Goal: Task Accomplishment & Management: Complete application form

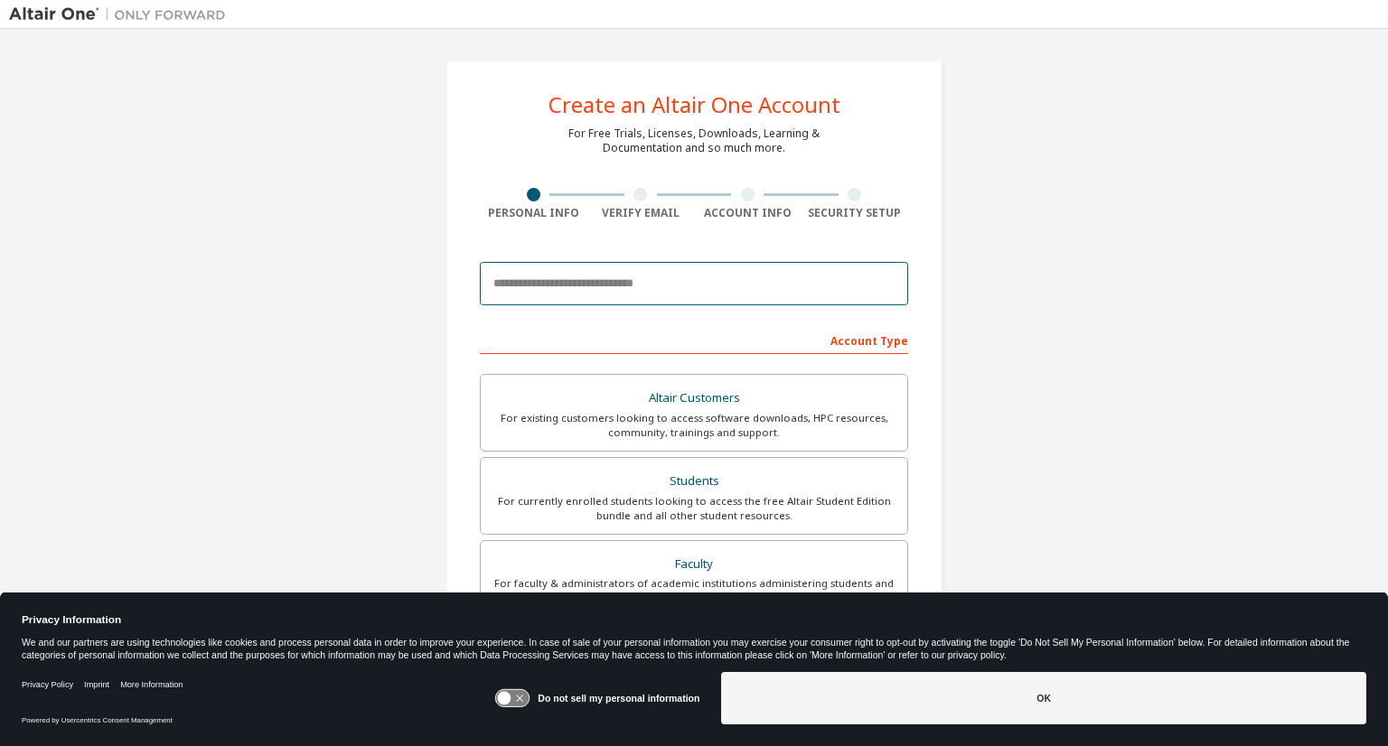
click at [707, 267] on input "email" at bounding box center [694, 283] width 428 height 43
type input "**********"
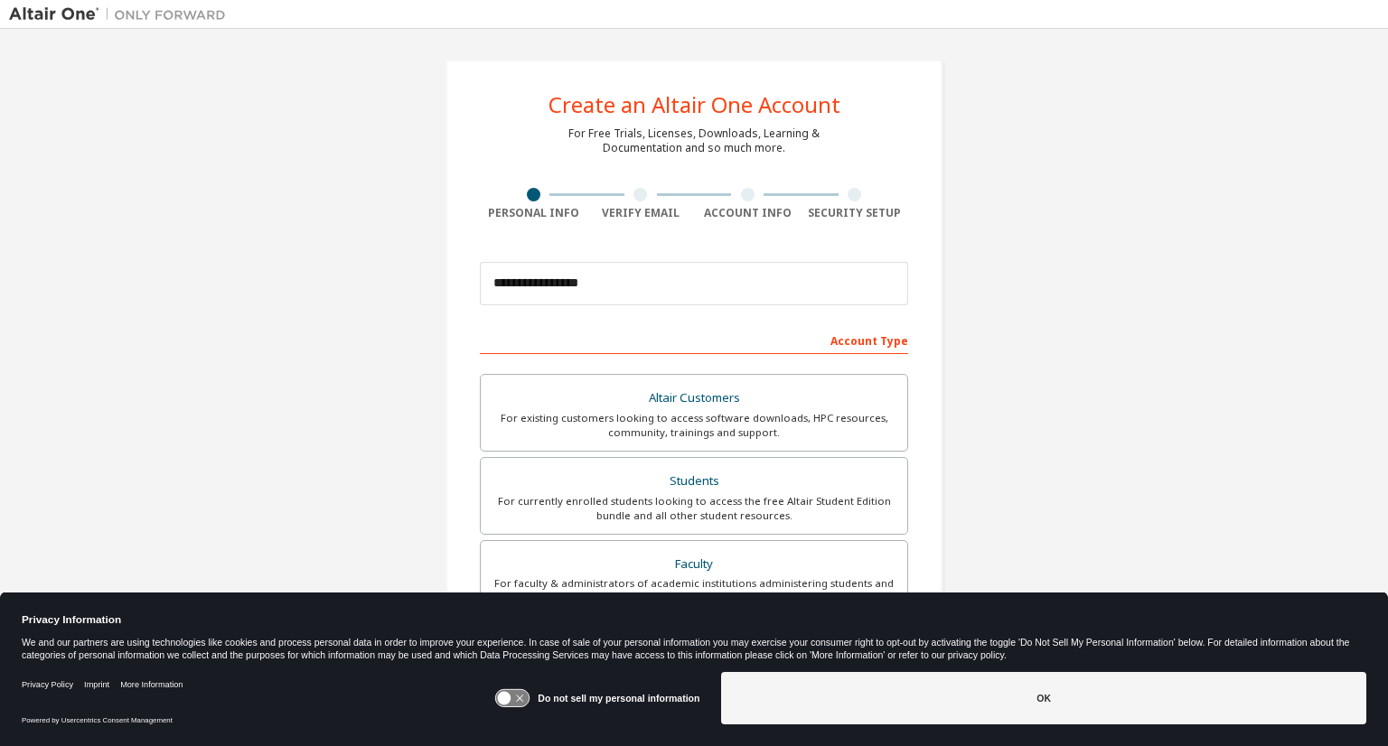
type input "***"
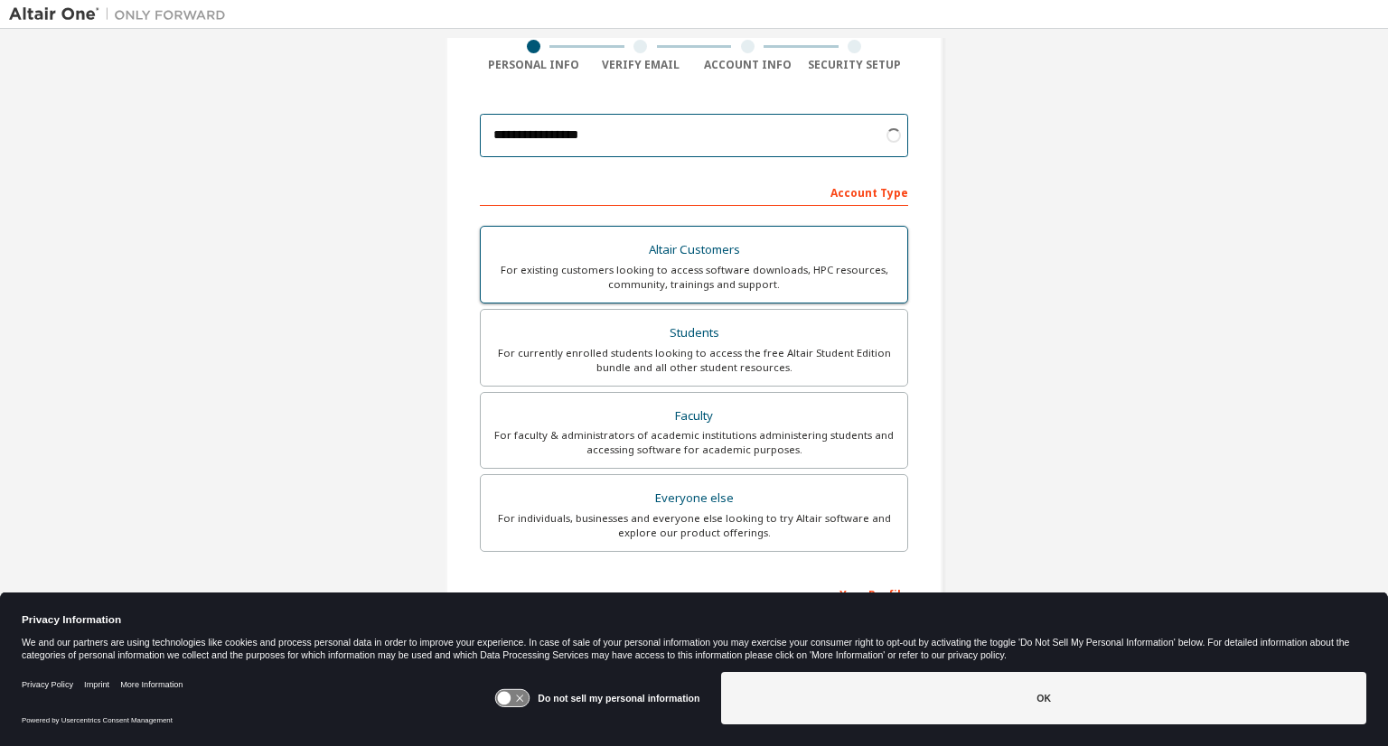
scroll to position [228, 0]
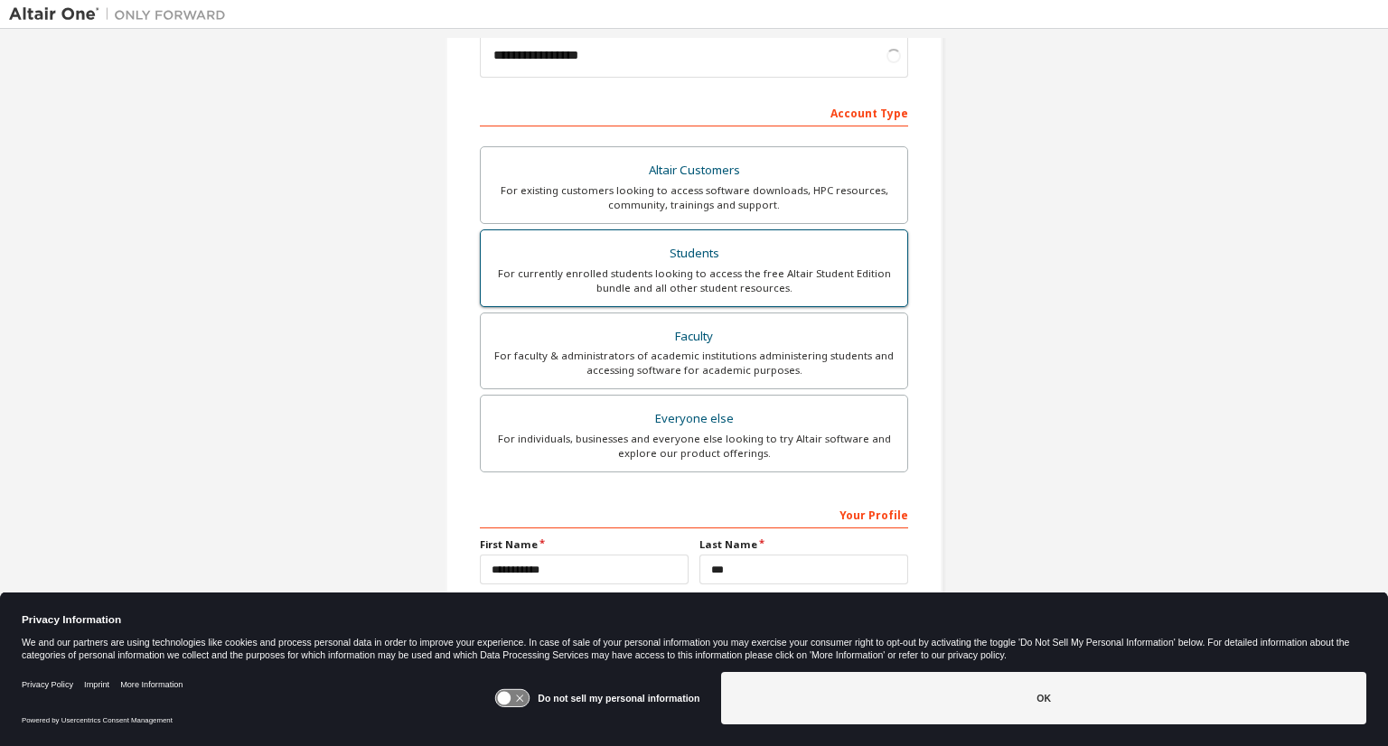
click at [753, 268] on div "For currently enrolled students looking to access the free Altair Student Editi…" at bounding box center [693, 280] width 405 height 29
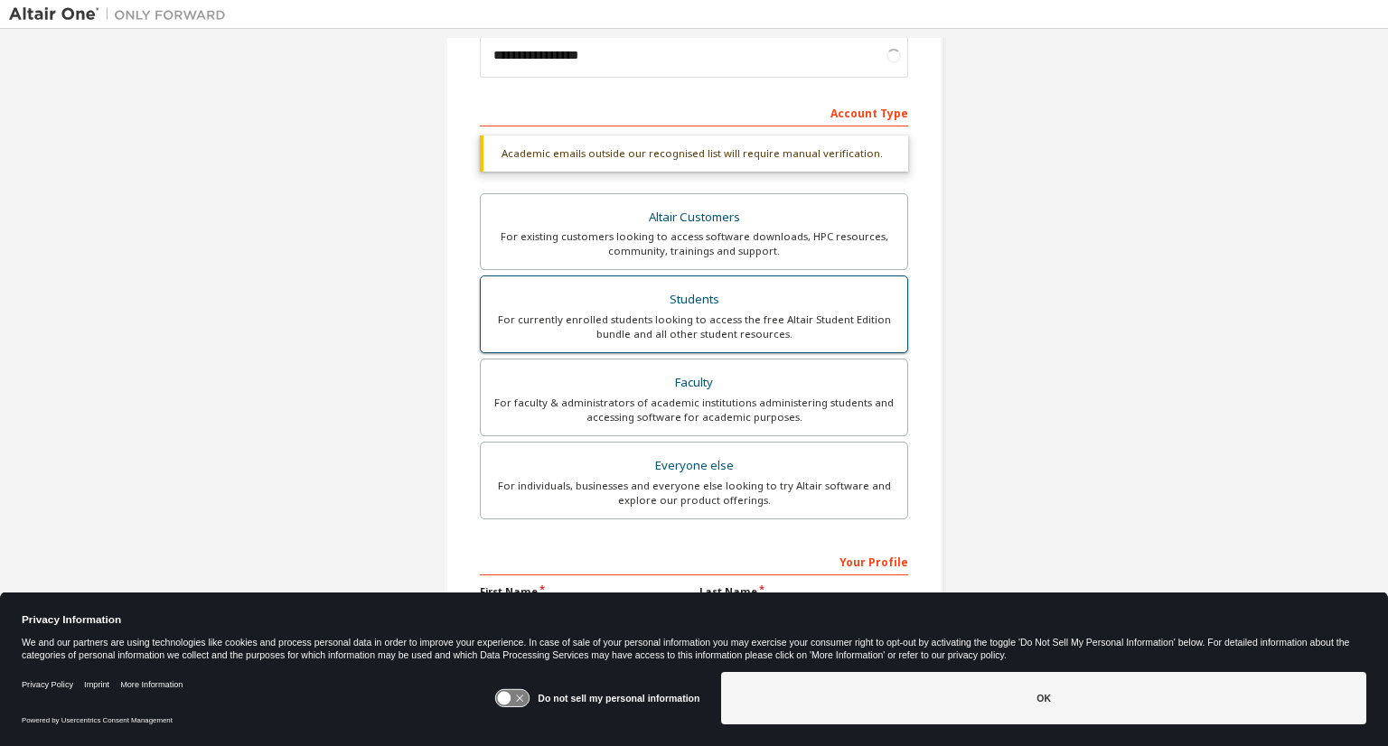
scroll to position [353, 0]
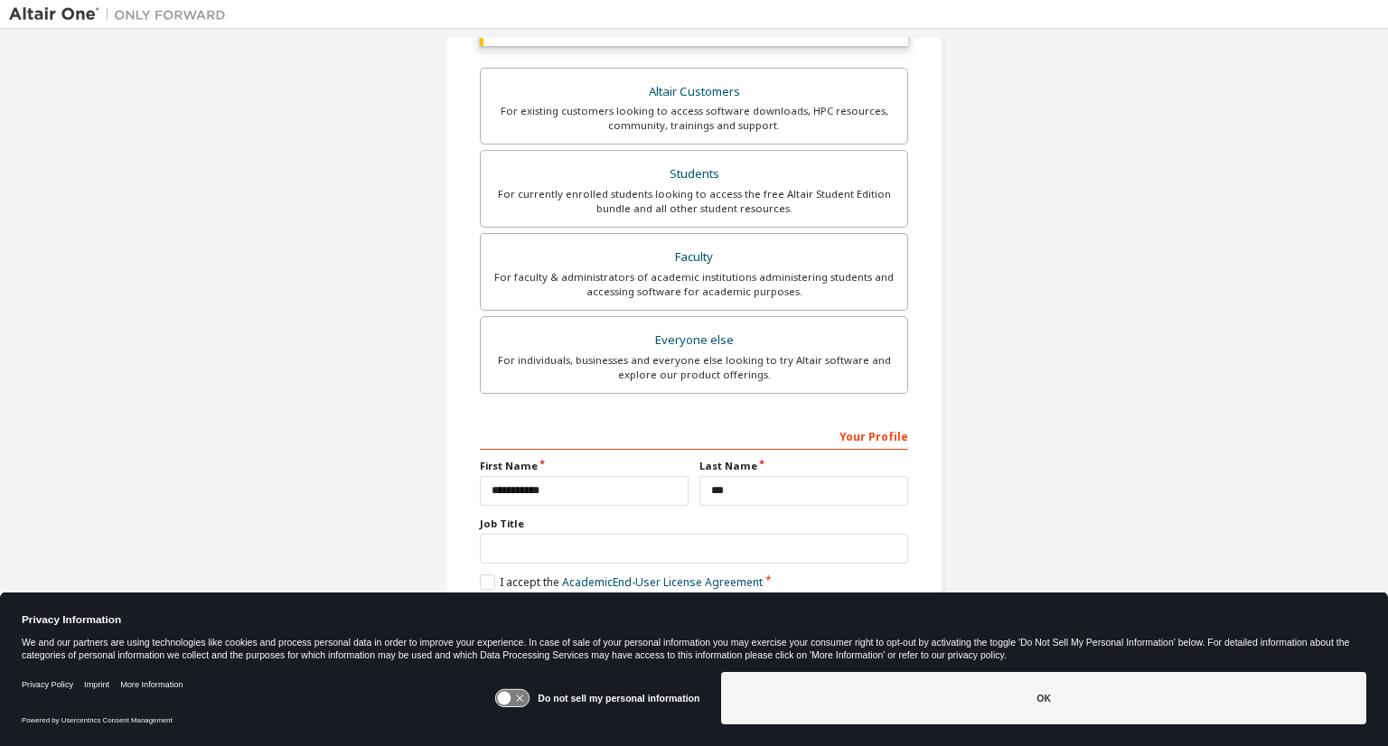
click at [675, 529] on div "Job Title" at bounding box center [694, 540] width 428 height 47
click at [699, 542] on input "text" at bounding box center [694, 549] width 428 height 30
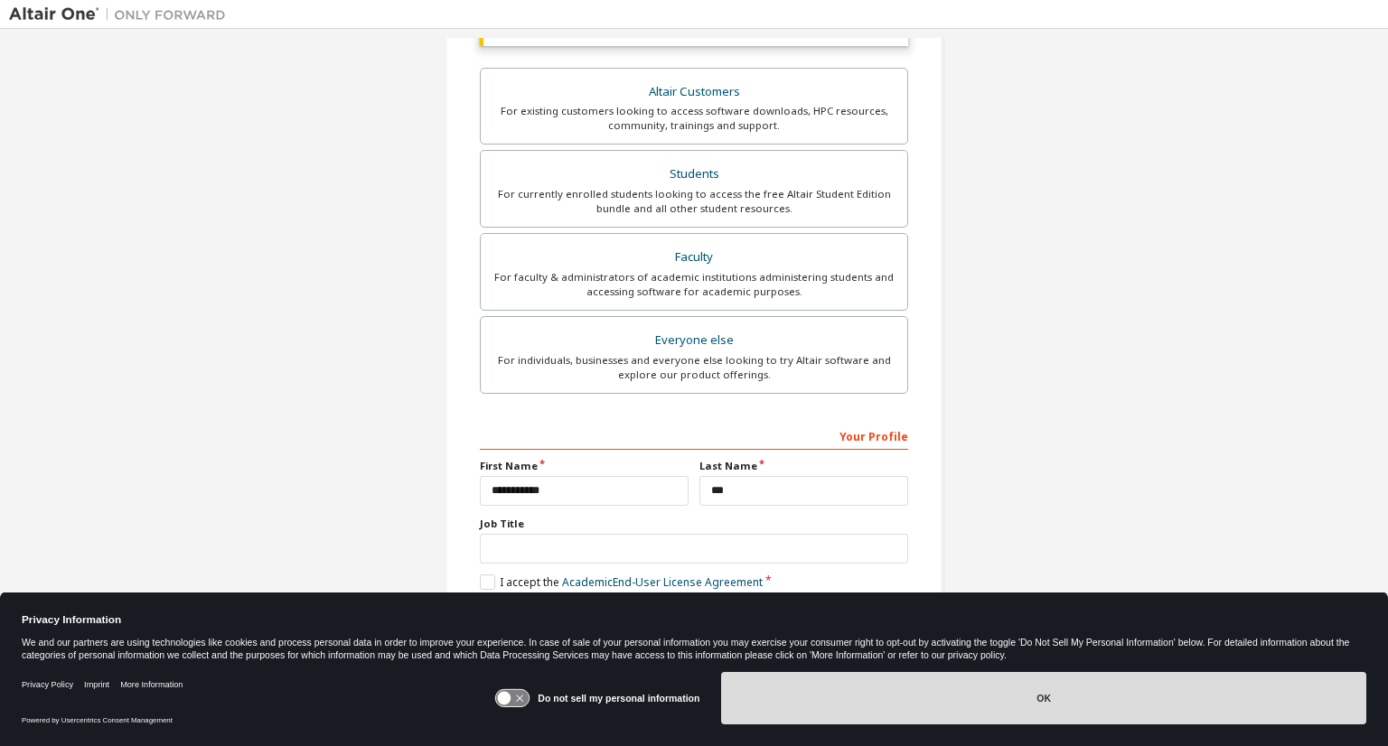
click at [1294, 705] on button "OK" at bounding box center [1043, 698] width 645 height 52
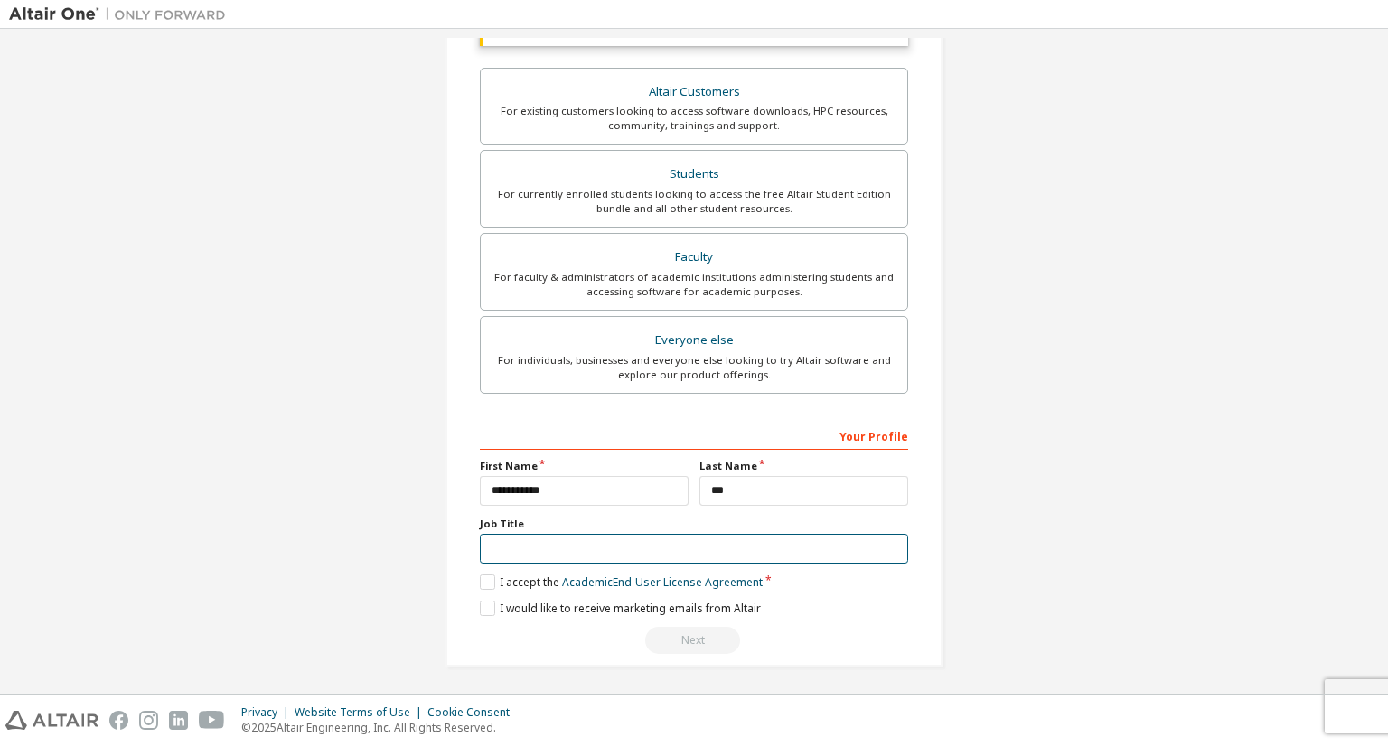
click at [861, 539] on input "text" at bounding box center [694, 549] width 428 height 30
type input "*"
type input "*******"
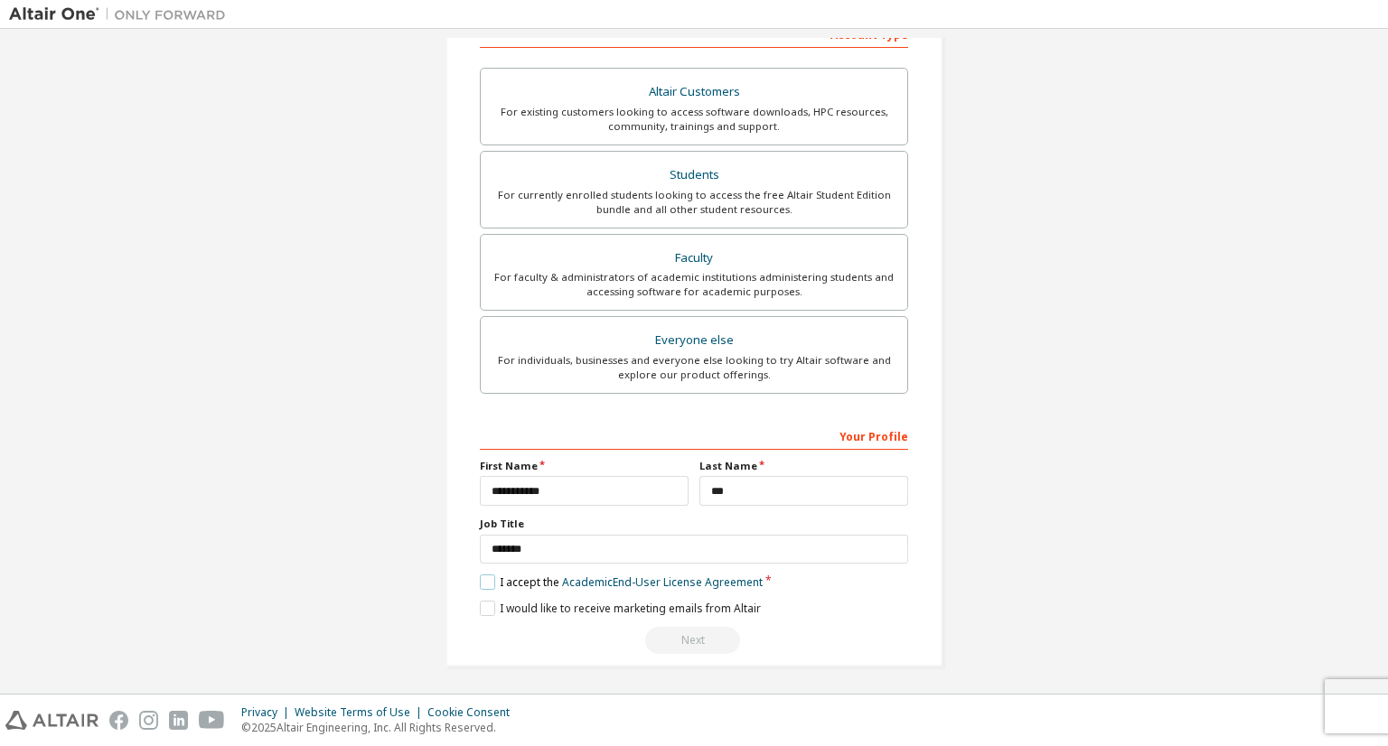
click at [486, 575] on label "I accept the Academic End-User License Agreement" at bounding box center [621, 582] width 283 height 15
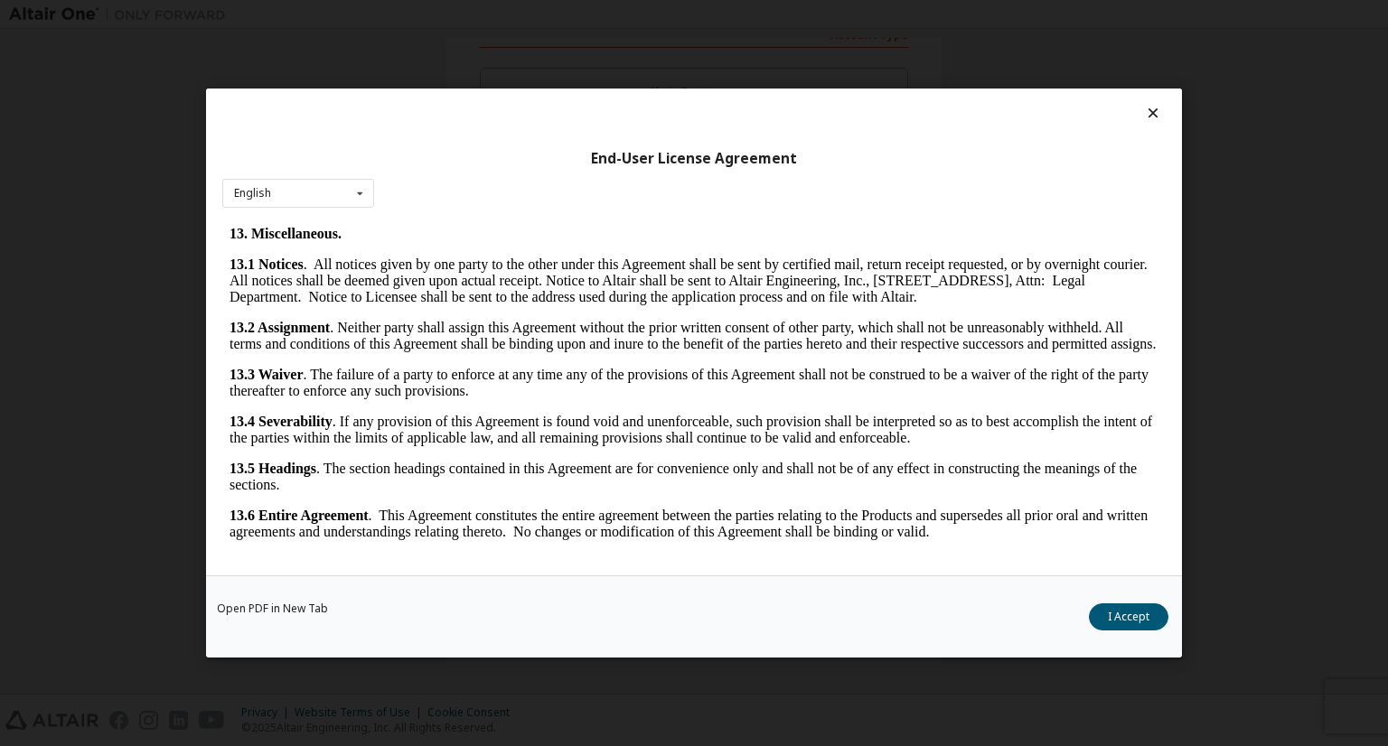
scroll to position [2963, 0]
click at [1117, 616] on button "I Accept" at bounding box center [1128, 616] width 79 height 27
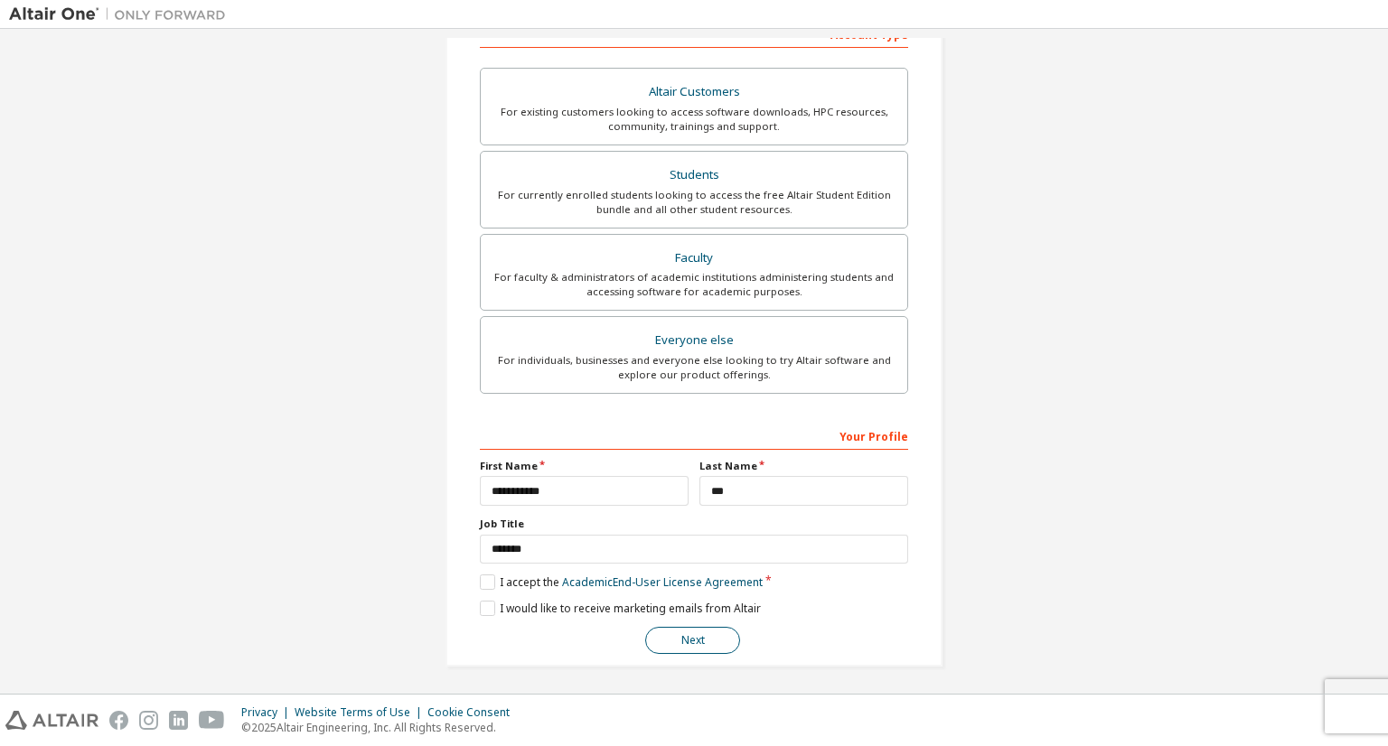
click at [687, 632] on button "Next" at bounding box center [692, 640] width 95 height 27
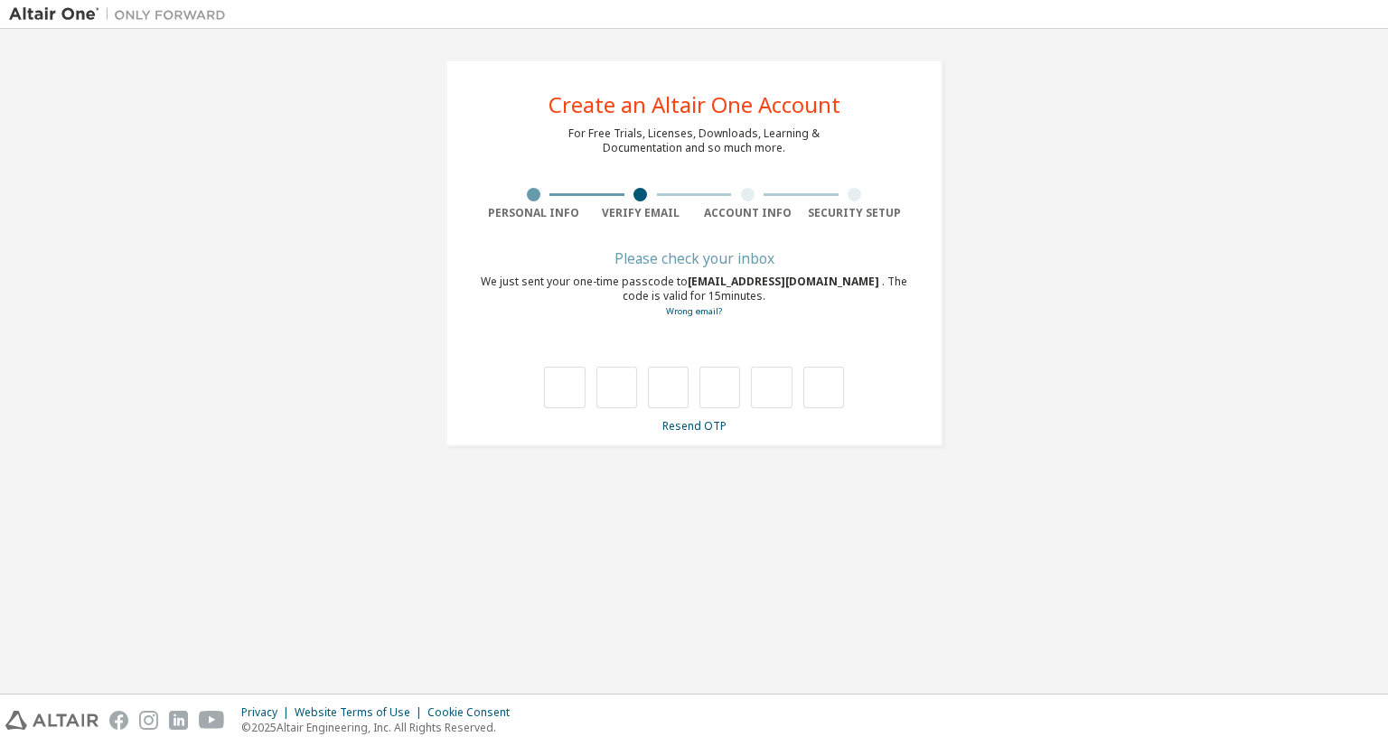
click at [701, 358] on div at bounding box center [694, 369] width 428 height 79
click at [575, 396] on input "text" at bounding box center [564, 388] width 41 height 42
type input "*"
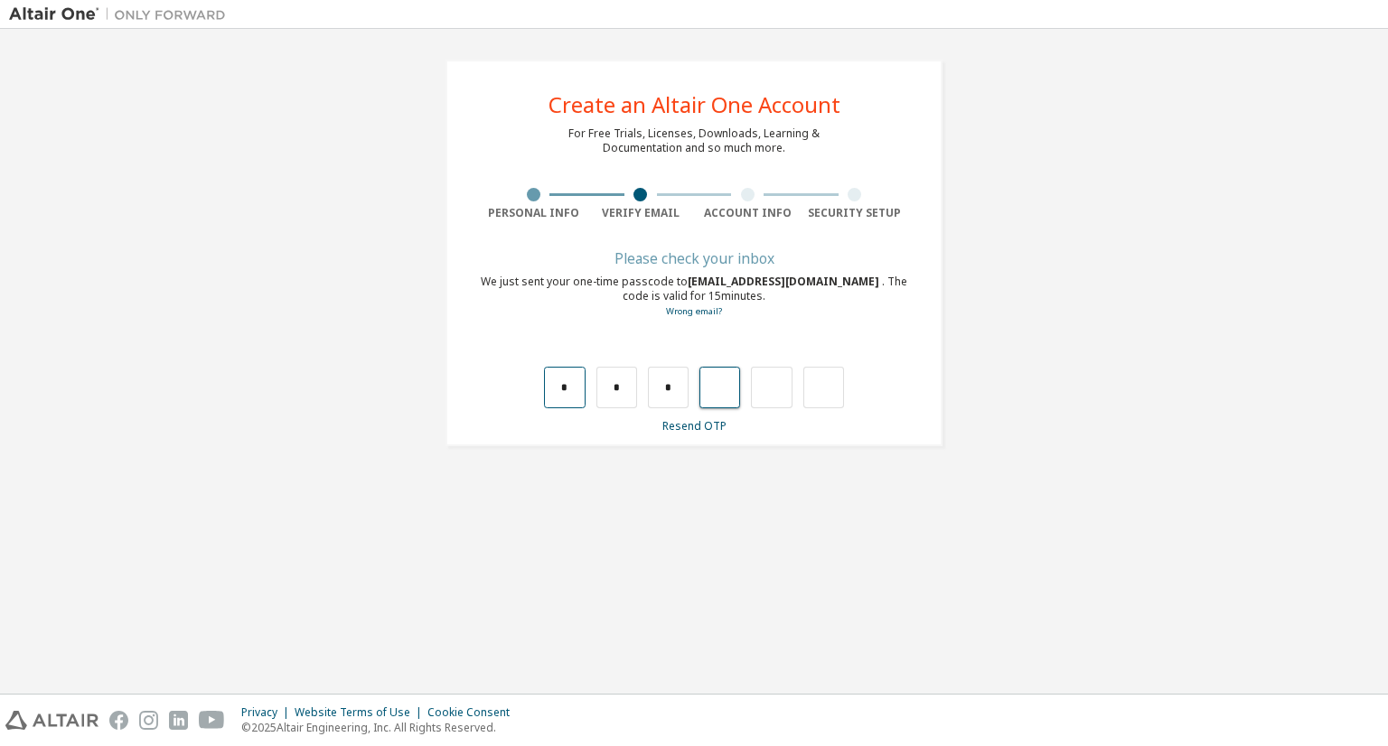
type input "*"
